Goal: Find specific page/section: Find specific page/section

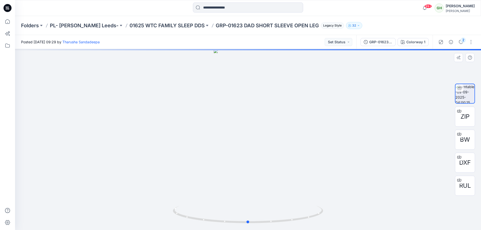
click at [291, 145] on div at bounding box center [248, 139] width 466 height 181
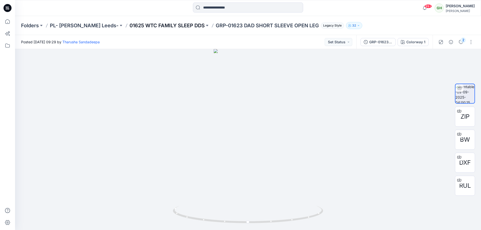
click at [183, 24] on p "01625 WTC FAMILY SLEEP DDS" at bounding box center [167, 25] width 75 height 7
click at [119, 24] on button at bounding box center [121, 25] width 5 height 7
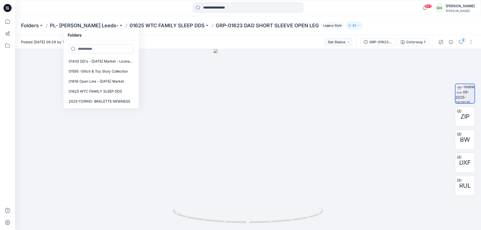
click at [113, 17] on div "Folders PL- [PERSON_NAME] Leeds- Folders 01430 DD's - [DATE] Market - License P…" at bounding box center [248, 25] width 466 height 19
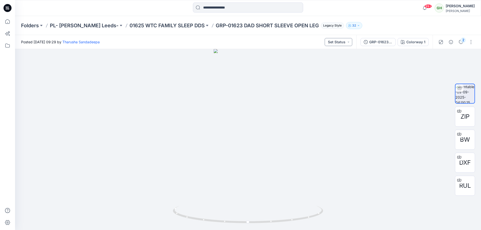
click at [349, 44] on button "Set Status" at bounding box center [339, 42] width 28 height 8
click at [365, 31] on div "Folders PL- [PERSON_NAME] Leeds- 01625 WTC FAMILY SLEEP DDS GRP-01623 DAD SHORT…" at bounding box center [248, 25] width 466 height 19
click at [417, 42] on div "Colorway 1" at bounding box center [416, 42] width 19 height 6
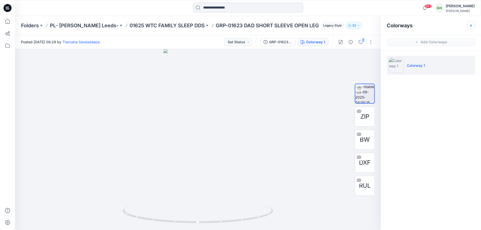
click at [474, 27] on button "button" at bounding box center [471, 26] width 8 height 8
